Goal: Task Accomplishment & Management: Manage account settings

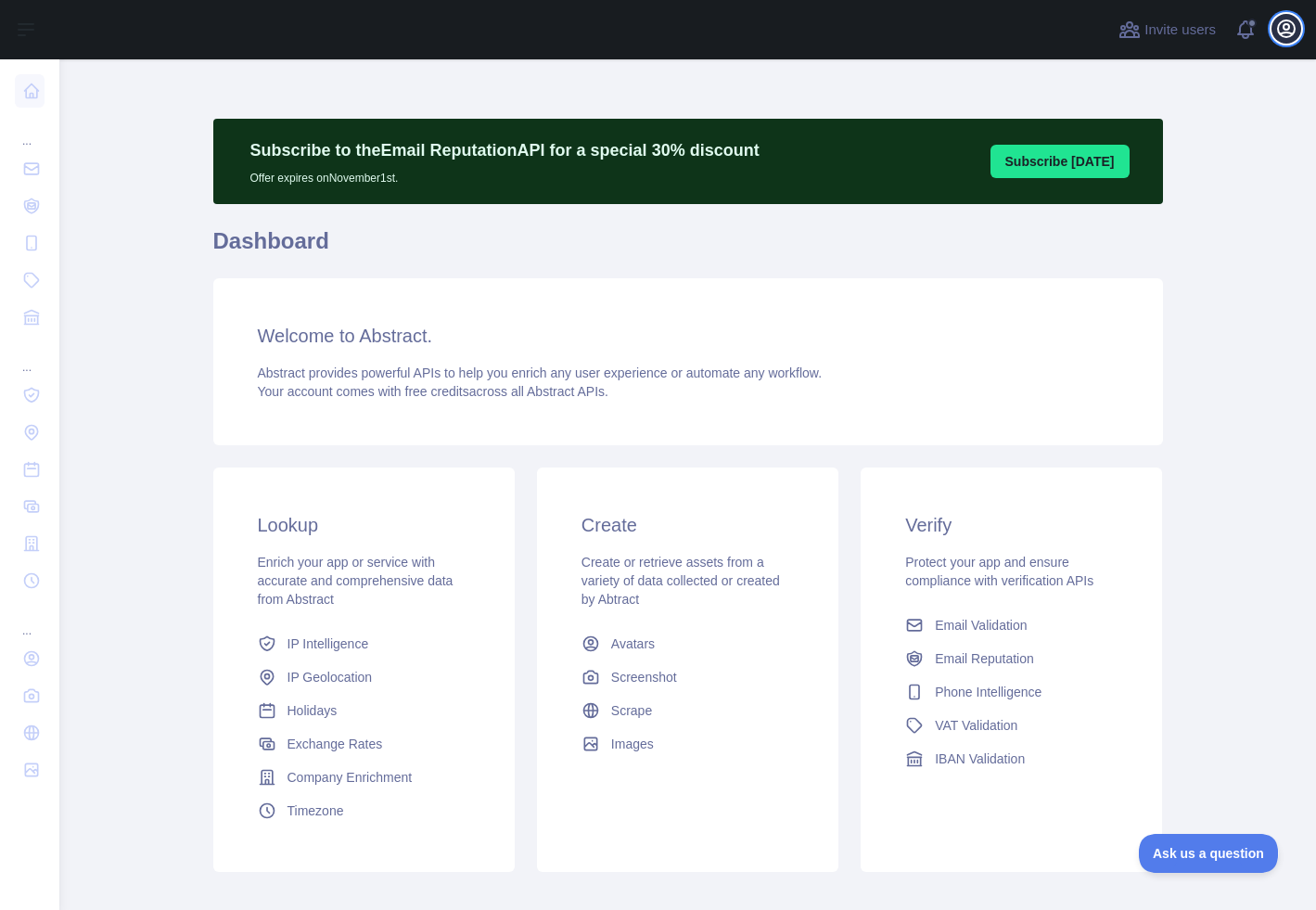
click at [1286, 33] on icon "button" at bounding box center [1286, 29] width 17 height 17
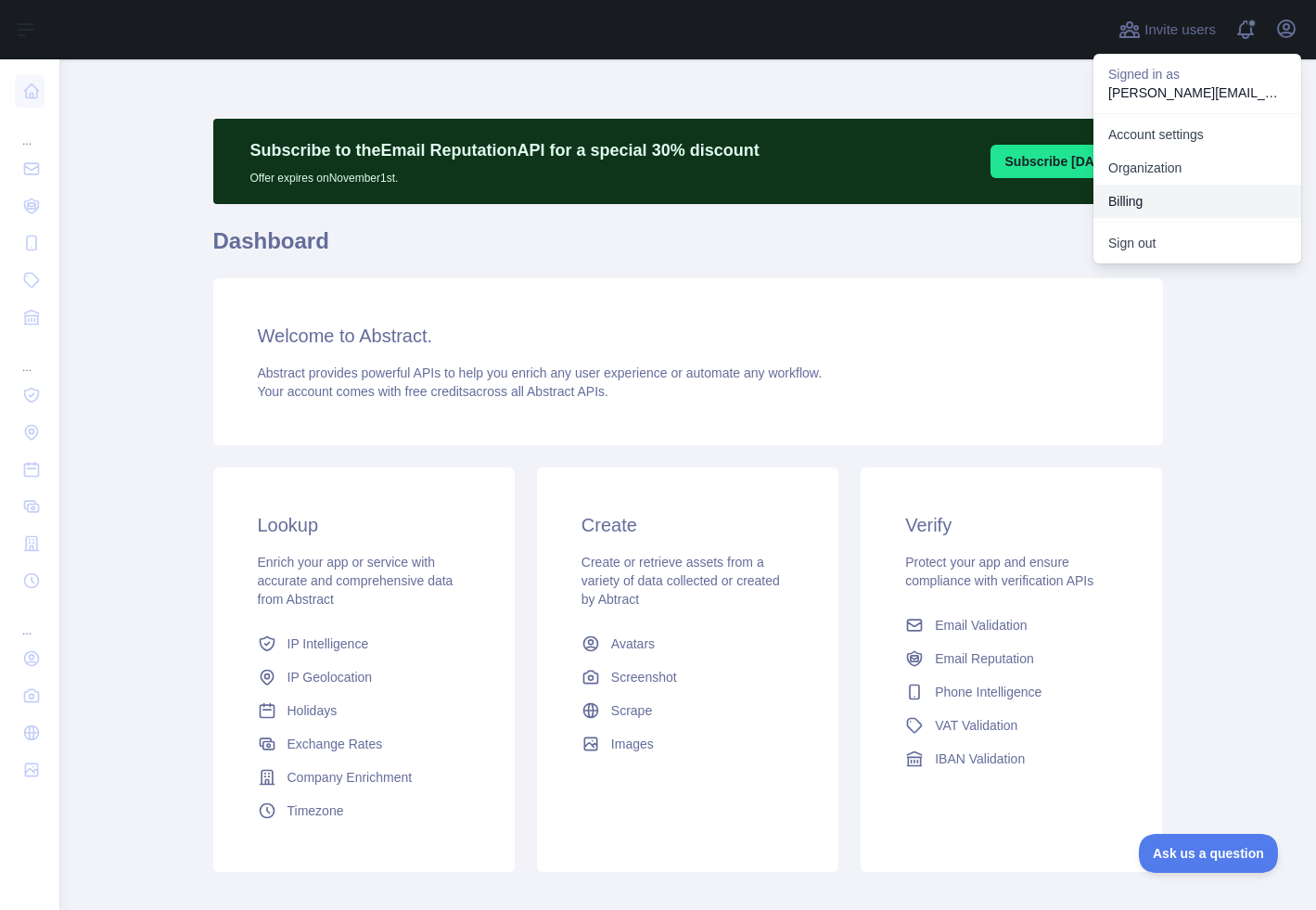
click at [1141, 192] on button "Billing" at bounding box center [1197, 201] width 207 height 34
